Goal: Transaction & Acquisition: Purchase product/service

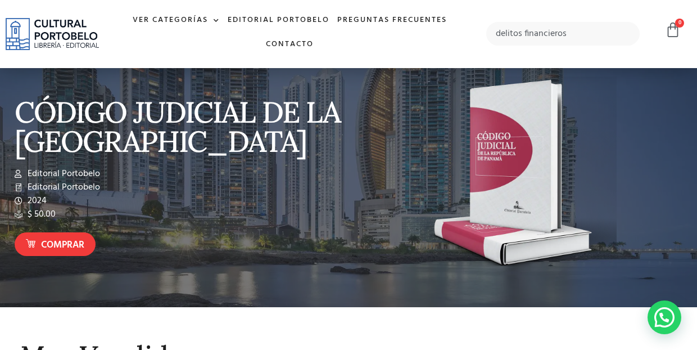
type input "delitos financieros"
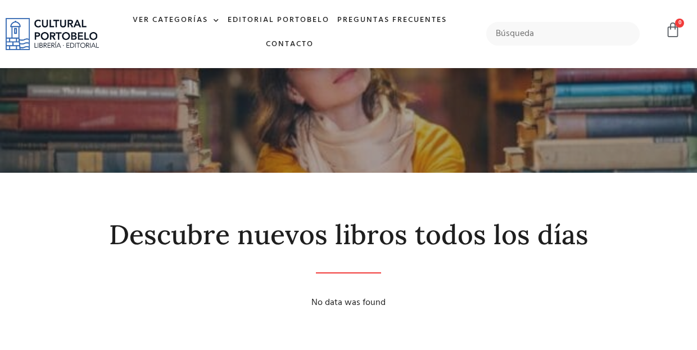
scroll to position [22, 0]
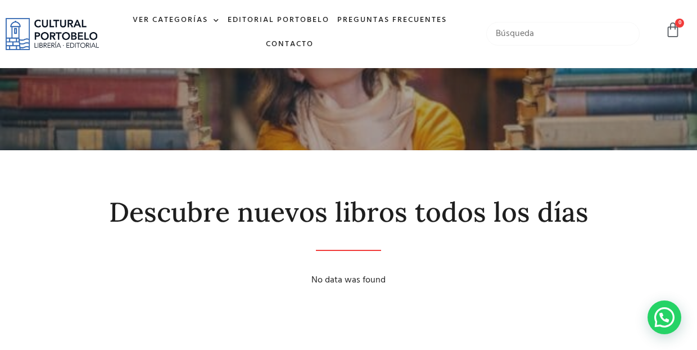
click at [552, 38] on input "text" at bounding box center [562, 34] width 153 height 24
type input "delitos"
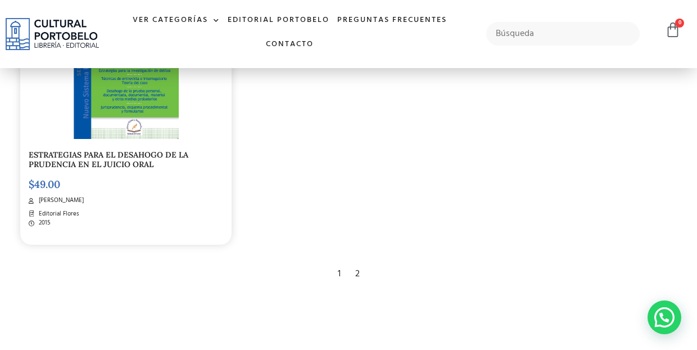
scroll to position [1889, 0]
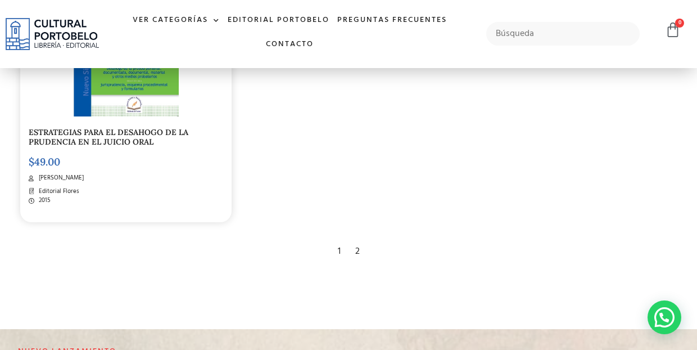
click at [356, 240] on div "2" at bounding box center [358, 251] width 16 height 25
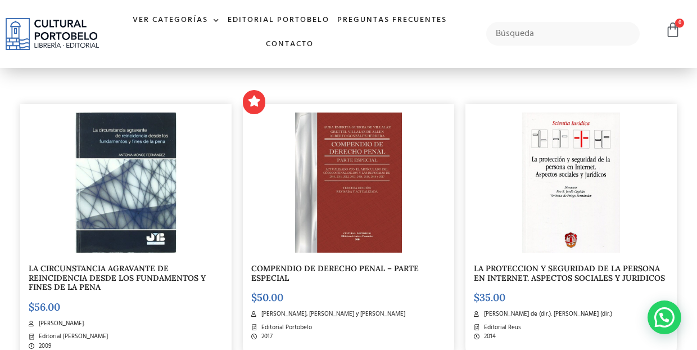
scroll to position [495, 0]
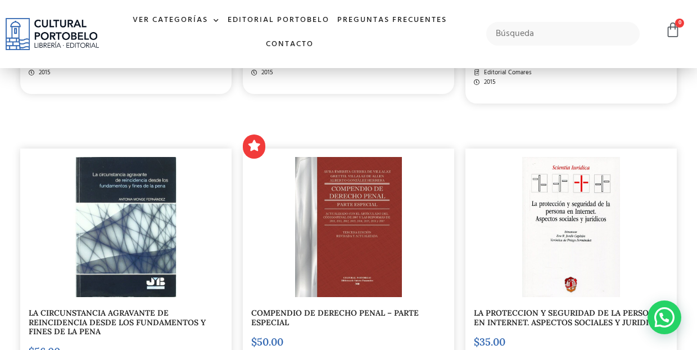
click at [377, 203] on img at bounding box center [348, 227] width 106 height 140
